Goal: Task Accomplishment & Management: Use online tool/utility

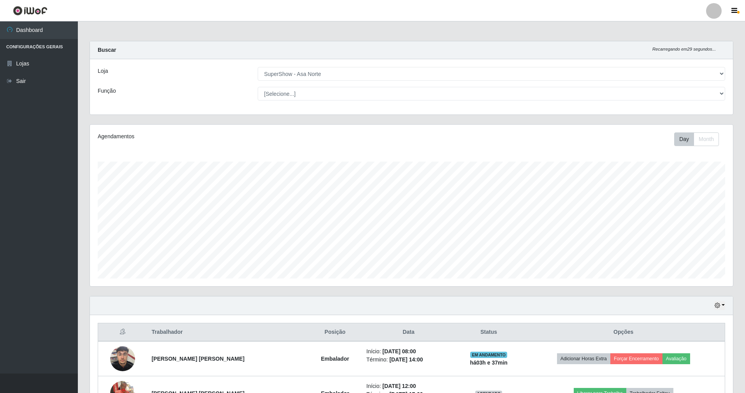
select select "71"
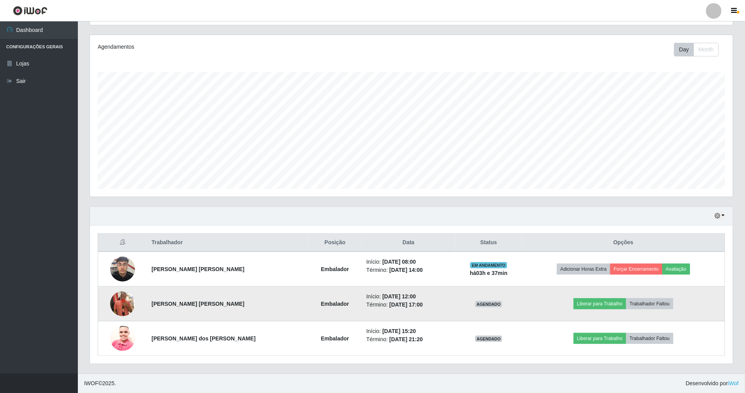
scroll to position [162, 643]
click at [600, 301] on button "Liberar para Trabalho" at bounding box center [600, 303] width 53 height 11
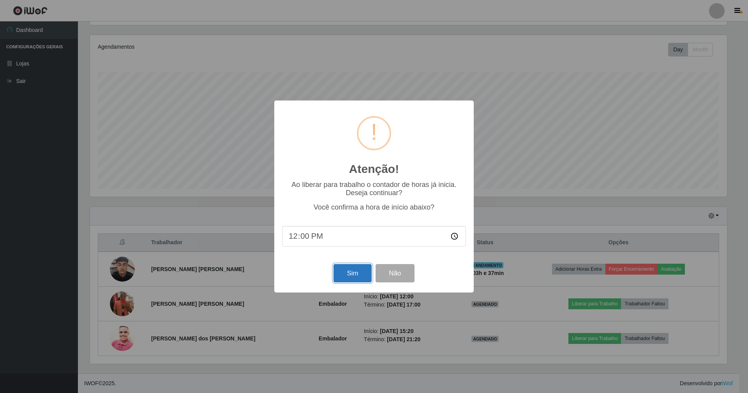
click at [366, 273] on button "Sim" at bounding box center [352, 273] width 38 height 18
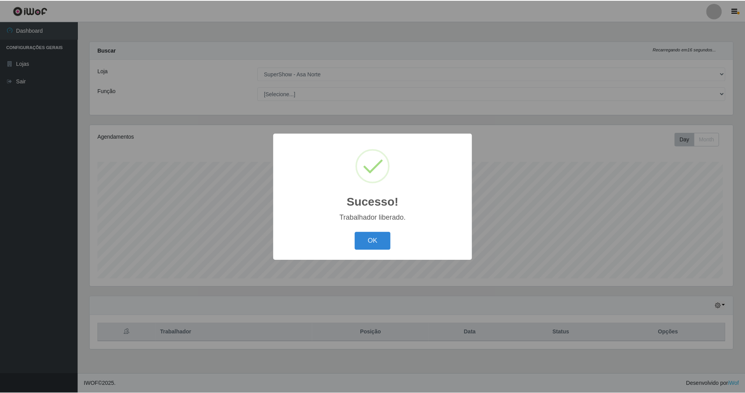
scroll to position [162, 645]
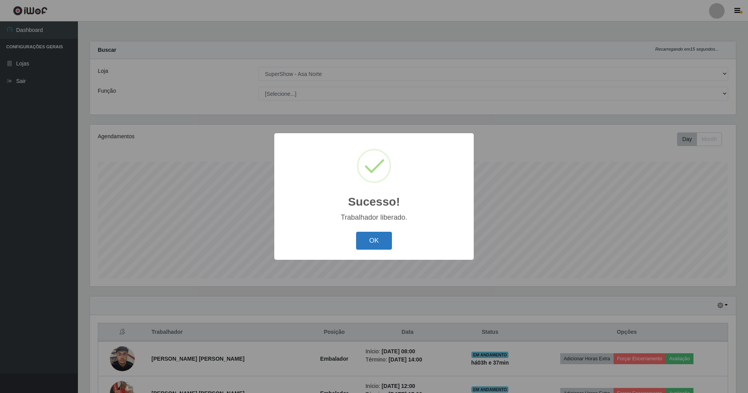
click at [380, 243] on button "OK" at bounding box center [374, 241] width 36 height 18
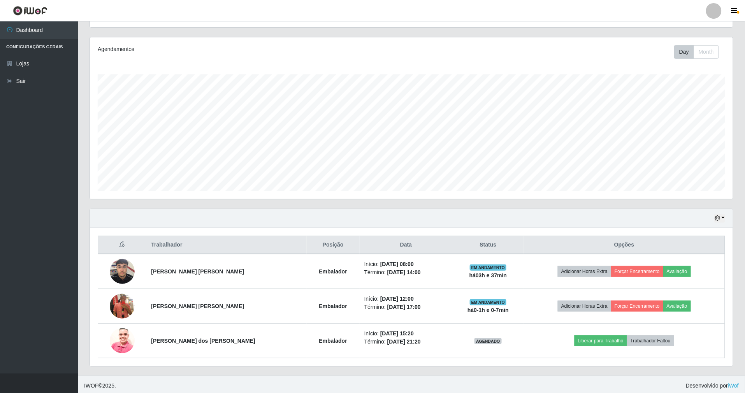
scroll to position [91, 0]
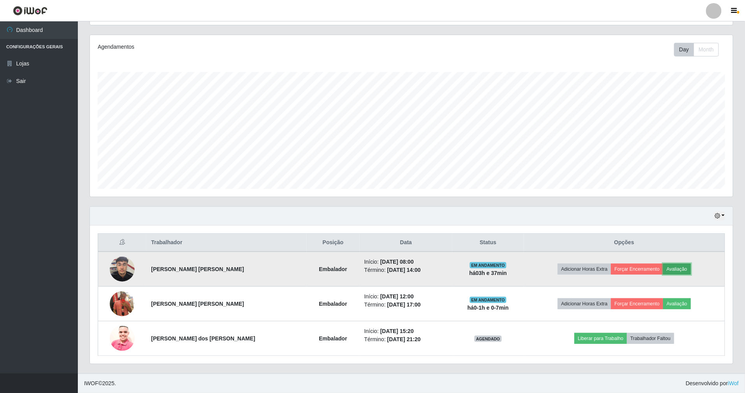
click at [684, 268] on button "Avaliação" at bounding box center [678, 269] width 28 height 11
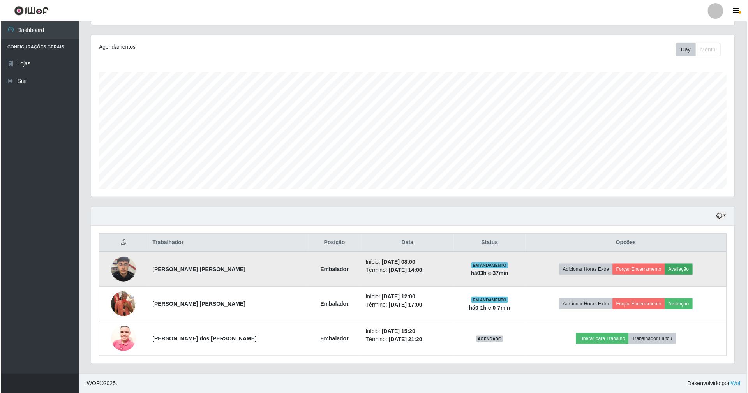
scroll to position [162, 636]
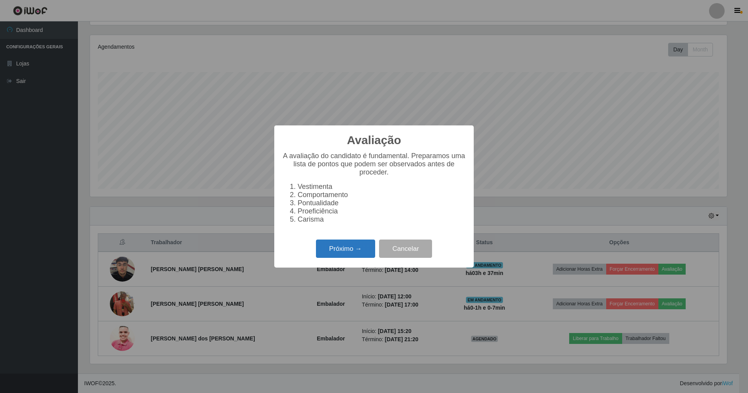
click at [343, 253] on button "Próximo →" at bounding box center [345, 249] width 59 height 18
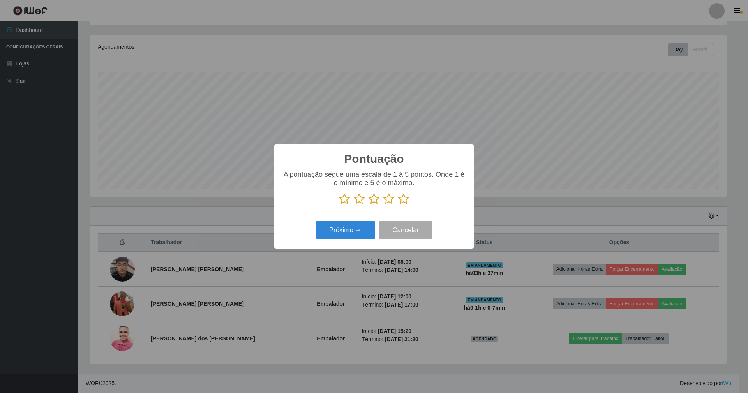
click at [401, 197] on icon at bounding box center [403, 199] width 11 height 12
click at [398, 205] on input "radio" at bounding box center [398, 205] width 0 height 0
click at [366, 236] on button "Próximo →" at bounding box center [345, 230] width 59 height 18
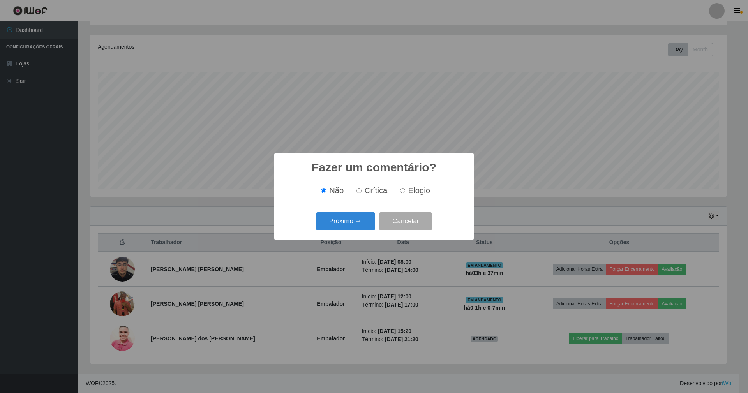
click at [401, 190] on input "Elogio" at bounding box center [402, 190] width 5 height 5
radio input "true"
click at [356, 224] on button "Próximo →" at bounding box center [345, 221] width 59 height 18
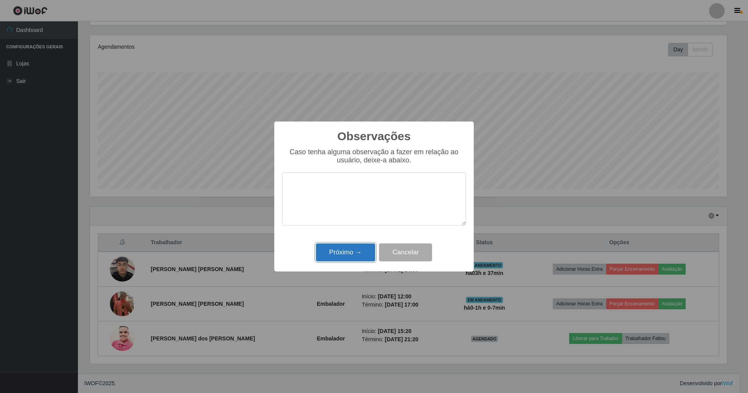
click at [351, 256] on button "Próximo →" at bounding box center [345, 252] width 59 height 18
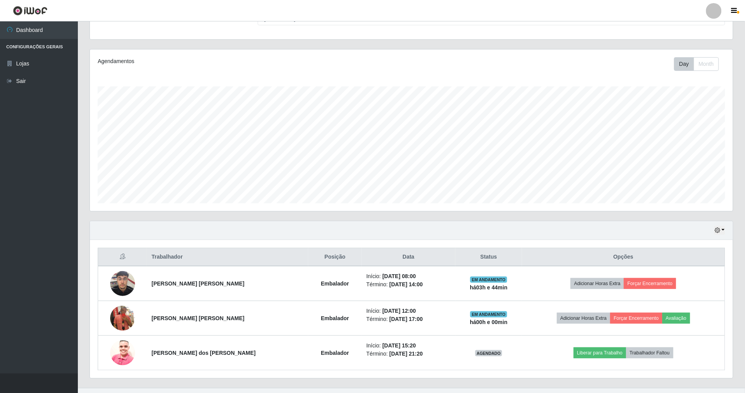
scroll to position [91, 0]
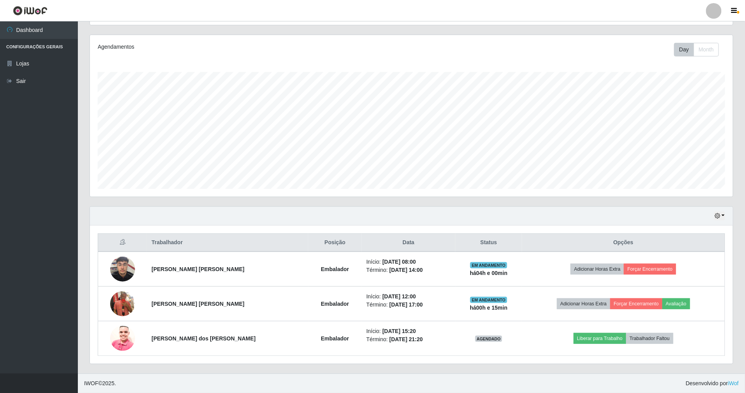
click at [172, 217] on div "Hoje 1 dia 3 dias 1 Semana Não encerrados" at bounding box center [411, 216] width 643 height 19
